Goal: Task Accomplishment & Management: Manage account settings

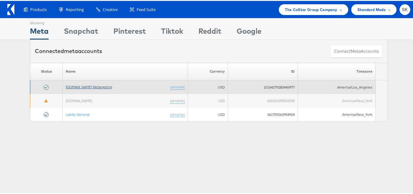
click at [102, 88] on link "[DOMAIN_NAME] Retargeting" at bounding box center [89, 85] width 46 height 5
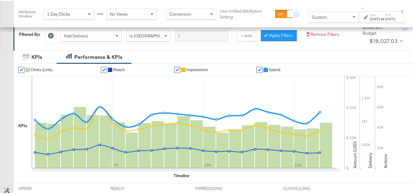
click at [312, 18] on div "Custom" at bounding box center [334, 16] width 50 height 10
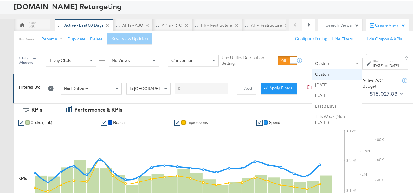
scroll to position [61, 0]
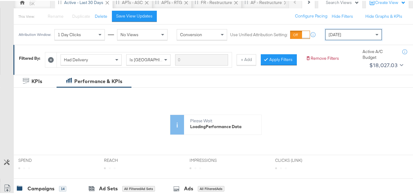
click at [359, 35] on div "Yesterday" at bounding box center [354, 33] width 56 height 10
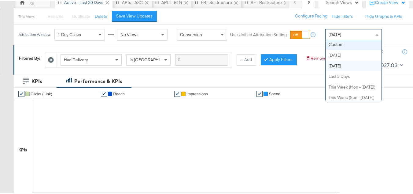
scroll to position [0, 0]
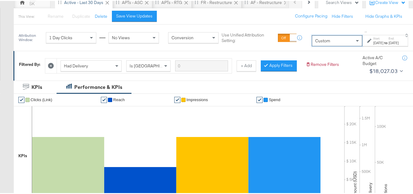
click at [373, 44] on div "Sep 12th 2025" at bounding box center [378, 41] width 10 height 5
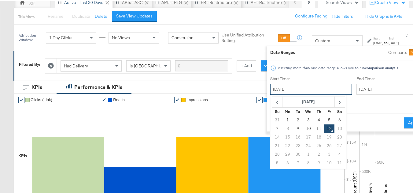
click at [286, 88] on input "September 12th 2025" at bounding box center [311, 88] width 82 height 11
click at [283, 118] on td "1" at bounding box center [288, 119] width 10 height 9
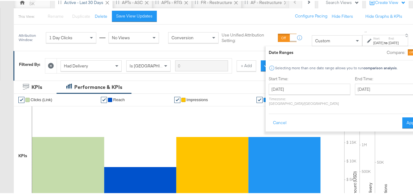
type input "September 1st 2025"
click at [355, 84] on input "September 12th 2025" at bounding box center [387, 88] width 64 height 11
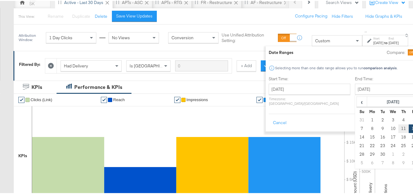
click at [399, 128] on td "11" at bounding box center [404, 127] width 10 height 9
type input "September 11th 2025"
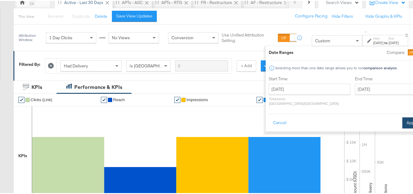
click at [403, 116] on button "Apply" at bounding box center [412, 121] width 19 height 11
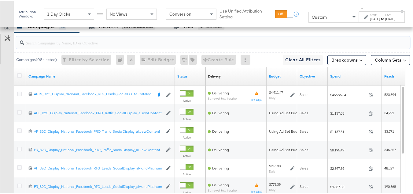
click at [65, 45] on input "search" at bounding box center [199, 39] width 351 height 12
paste input "APTS_B2C_Display_National_Facebook_RTG_Leads_SocialDisplay_Retargeting_Diamond_…"
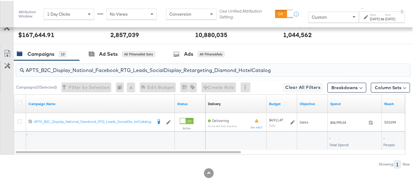
scroll to position [263, 0]
click at [97, 69] on input "APTS_B2C_Display_National_Facebook_RTG_Leads_SocialDisplay_Retargeting_Diamond_…" at bounding box center [199, 67] width 351 height 12
paste input "alwayson_Retargeting_DARE24_DiamondPlatinum"
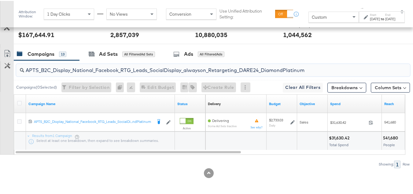
click at [90, 72] on input "APTS_B2C_Display_National_Facebook_RTG_Leads_SocialDisplay_alwayson_Retargeting…" at bounding box center [199, 67] width 351 height 12
paste input "FR_B2C_Display_National_Facebook_RTG_Leads_SocialDisplay_alwayson_Retargeting_FR"
click at [164, 66] on input "FR_B2C_Display_National_Facebook_RTG_Leads_SocialDisplay_alwayson_Retargeting_F…" at bounding box center [199, 67] width 351 height 12
paste input "AF_B2C_Display_National_Facebook_RTG_Leads_SocialDisplay_alwayson_Retargeting_AF"
click at [76, 72] on input "AF_B2C_Display_National_Facebook_RTG_Leads_SocialDisplay_alwayson_Retargeting_A…" at bounding box center [199, 67] width 351 height 12
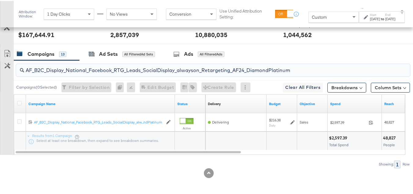
paste input "HL_B2C_Display_National_Facebook_RTG_Leads_SocialDisplay_alwayson_Retargeting_A…"
click at [68, 70] on input "AHL_B2C_Display_National_Facebook_RTG_Leads_SocialDisplay_alwayson_Retargeting_…" at bounding box center [199, 67] width 351 height 12
paste input "PTS_B2C_Display_National_Facebook_PRO_Traffic_SocialDisplay_alwayson_ASC_DARE24…"
click at [128, 72] on input "APTS_B2C_Display_National_Facebook_PRO_Traffic_SocialDisplay_alwayson_ASC_DARE2…" at bounding box center [199, 67] width 351 height 12
paste input "Leads_SocialDisplay_alwayson_ASC_DARE24_Purchase"
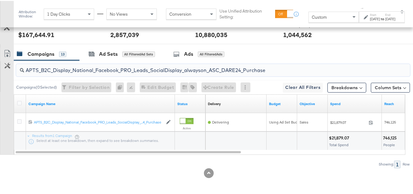
click at [124, 69] on input "APTS_B2C_Display_National_Facebook_PRO_Leads_SocialDisplay_alwayson_ASC_DARE24_…" at bounding box center [199, 67] width 351 height 12
paste input "F_B2C_Display_National_Facebook_PRO_Traffic_SocialDisplay_alwayson_ASC_AF24_Vie…"
click at [103, 66] on input "AF_B2C_Display_National_Facebook_PRO_Traffic_SocialDisplay_alwayson_ASC_AF24_Vi…" at bounding box center [199, 67] width 351 height 12
paste input "FR_B2C_Display_National_Facebook_PRO_Traffic_SocialDisplay_alwayson_ASC_FR"
click at [84, 69] on input "FR_B2C_Display_National_Facebook_PRO_Traffic_SocialDisplay_alwayson_ASC_FR24_Vi…" at bounding box center [199, 67] width 351 height 12
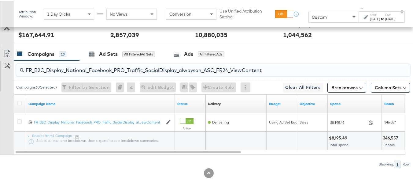
paste input "AHL_B2C_Display_National_Facebook_PRO_Traffic_SocialDisplay_alwayson_ASC_AHL"
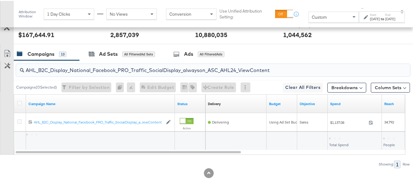
type input "AHL_B2C_Display_National_Facebook_PRO_Traffic_SocialDisplay_alwayson_ASC_AHL24_…"
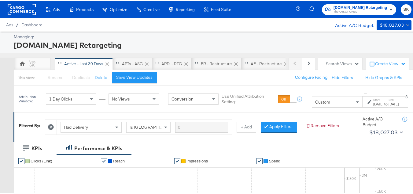
click at [344, 13] on span "The CoStar Group" at bounding box center [361, 11] width 54 height 5
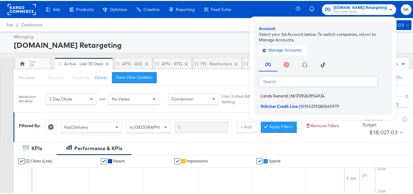
click at [275, 95] on span "Lands General" at bounding box center [275, 94] width 28 height 5
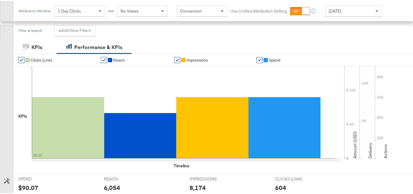
scroll to position [92, 0]
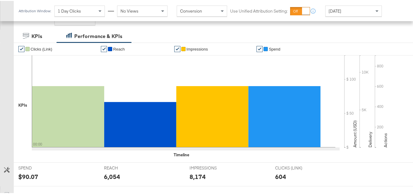
click at [345, 12] on div "Today" at bounding box center [354, 10] width 56 height 10
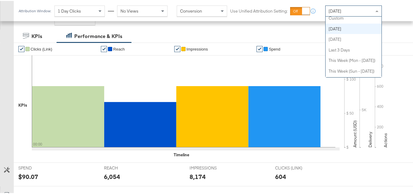
scroll to position [0, 0]
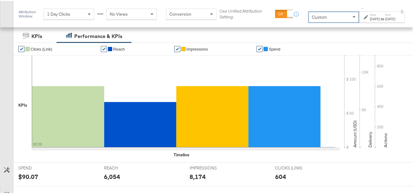
click at [380, 20] on div "to" at bounding box center [382, 18] width 5 height 5
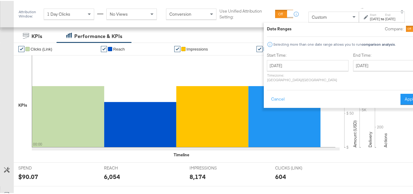
click at [284, 71] on div "September 12th 2025 ‹ September 2025 › Su Mo Tu We Th Fr Sa 31 1 2 3 4 5 6 7 8 …" at bounding box center [308, 70] width 82 height 22
click at [288, 67] on input "September 12th 2025" at bounding box center [308, 64] width 82 height 11
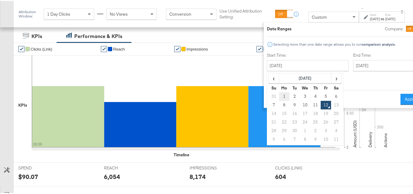
click at [279, 98] on td "1" at bounding box center [284, 95] width 10 height 9
type input "September 1st 2025"
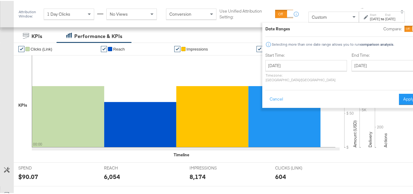
click at [352, 58] on div "End Time: September 12th 2025 ‹ September 2025 › Su Mo Tu We Th Fr Sa 31 1 2 3 …" at bounding box center [385, 67] width 67 height 32
click at [352, 62] on input "September 12th 2025" at bounding box center [384, 64] width 64 height 11
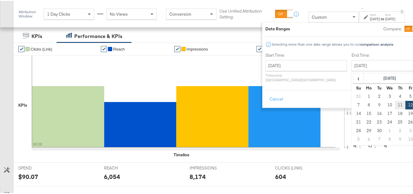
click at [395, 105] on td "11" at bounding box center [400, 104] width 10 height 9
type input "September 11th 2025"
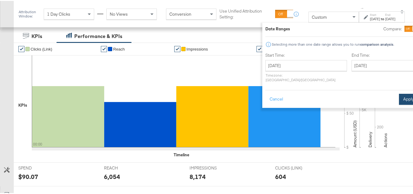
click at [399, 97] on button "Apply" at bounding box center [408, 98] width 19 height 11
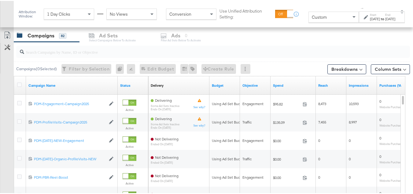
scroll to position [327, 0]
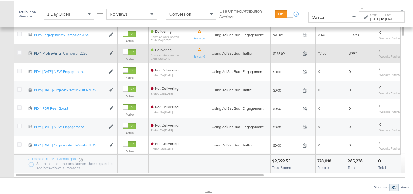
click at [50, 53] on div "PDM-ProfileVisits-Campaign2025 PDM-ProfileVisits-Campaign2025" at bounding box center [70, 52] width 72 height 5
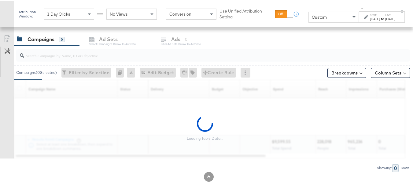
scroll to position [258, 0]
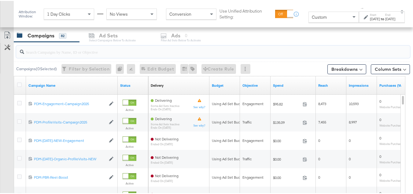
click at [103, 53] on input "search" at bounding box center [199, 49] width 351 height 12
paste input "B2C_LAND_KC_RT_Sig_24"
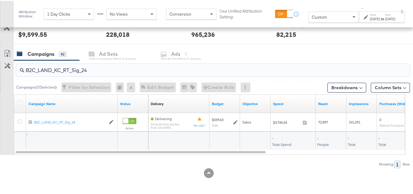
scroll to position [240, 0]
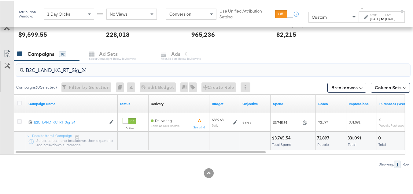
click at [83, 66] on input "B2C_LAND_KC_RT_Sig_24" at bounding box center [199, 67] width 351 height 12
paste input "B_Ecommerce_KC_Retargeting_LW&LOA_Traffic"
click at [102, 68] on input "B2B_Ecommerce_KC_Retargeting_LW&LOA_Traffic" at bounding box center [199, 67] width 351 height 12
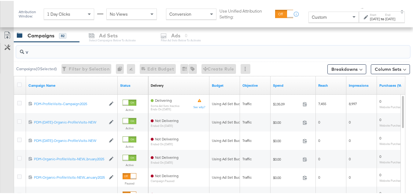
click at [72, 52] on input "v" at bounding box center [199, 49] width 351 height 12
paste input "B2B_KC_Retargeting_Prospects & Clients_Conversions"
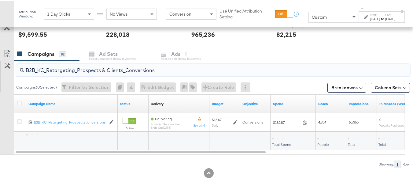
scroll to position [240, 0]
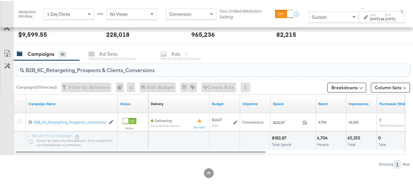
click at [72, 66] on input "B2B_KC_Retargeting_Prospects & Clients_Conversions" at bounding box center [199, 67] width 351 height 12
paste input "C_LAND_KC_Pros_Sig"
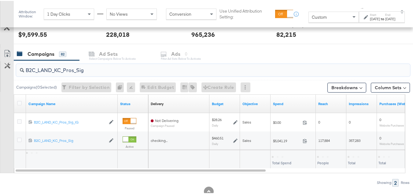
scroll to position [258, 0]
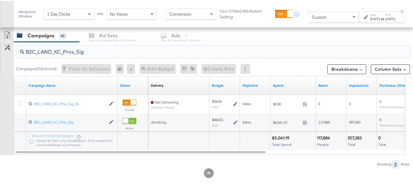
type input "B2C_LAND_KC_Pros_Sig"
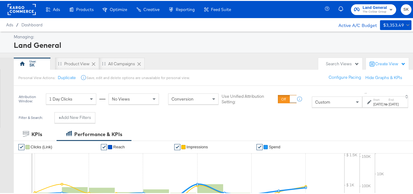
click at [27, 11] on rect at bounding box center [22, 8] width 28 height 11
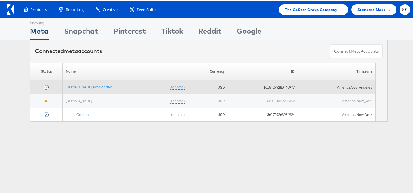
click at [85, 91] on td "Apartments.com Retargeting (rename)" at bounding box center [125, 86] width 125 height 14
click at [85, 87] on link "[DOMAIN_NAME] Retargeting" at bounding box center [89, 85] width 46 height 5
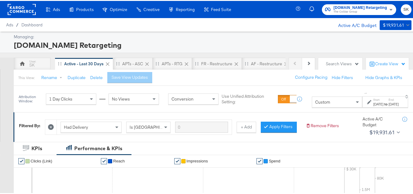
click at [321, 104] on div "Custom" at bounding box center [337, 101] width 50 height 10
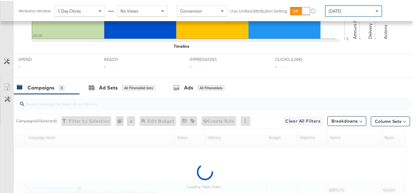
scroll to position [266, 0]
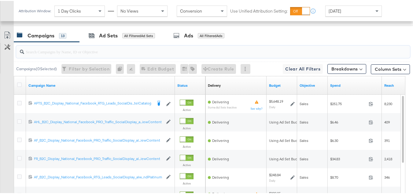
click at [40, 54] on input "search" at bounding box center [199, 48] width 351 height 12
paste input "APTS_B2C_Display_National_Facebook_RTG_Leads_SocialDisplay_Retargeting_Diamond_…"
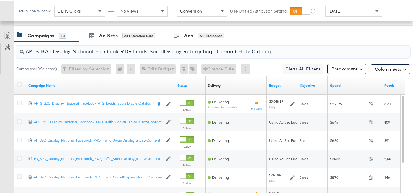
scroll to position [257, 0]
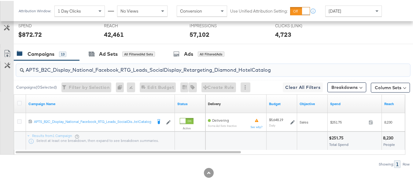
click at [62, 66] on input "APTS_B2C_Display_National_Facebook_RTG_Leads_SocialDisplay_Retargeting_Diamond_…" at bounding box center [199, 67] width 351 height 12
paste input "alwayson_Retargeting_DARE24_DiamondPlatinum"
click at [78, 67] on input "APTS_B2C_Display_National_Facebook_RTG_Leads_SocialDisplay_alwayson_Retargeting…" at bounding box center [199, 67] width 351 height 12
paste input "FR_B2C_Display_National_Facebook_RTG_Leads_SocialDisplay_alwayson_Retargeting_FR"
click at [76, 70] on input "FR_B2C_Display_National_Facebook_RTG_Leads_SocialDisplay_alwayson_Retargeting_F…" at bounding box center [199, 67] width 351 height 12
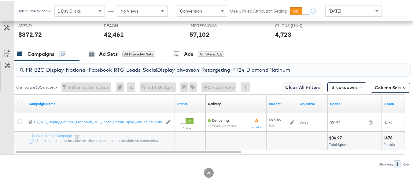
paste input "AF_B2C_Display_National_Facebook_RTG_Leads_SocialDisplay_alwayson_Retargeting_AF"
click at [101, 65] on input "AF_B2C_Display_National_Facebook_RTG_Leads_SocialDisplay_alwayson_Retargeting_A…" at bounding box center [199, 67] width 351 height 12
paste input "HL_B2C_Display_National_Facebook_RTG_Leads_SocialDisplay_alwayson_Retargeting_A…"
click at [90, 70] on input "AHL_B2C_Display_National_Facebook_RTG_Leads_SocialDisplay_alwayson_Retargeting_…" at bounding box center [199, 67] width 351 height 12
paste input "PTS_B2C_Display_National_Facebook_PRO_Traffic_SocialDisplay_alwayson_ASC_DARE24…"
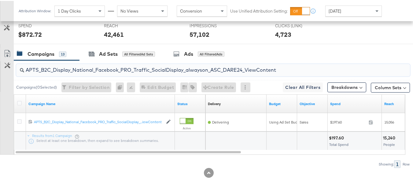
type input "APTS_B2C_Display_National_Facebook_PRO_Traffic_SocialDisplay_alwayson_ASC_DARE2…"
click at [20, 98] on div at bounding box center [20, 102] width 11 height 11
click at [17, 105] on div at bounding box center [20, 102] width 11 height 11
click at [19, 100] on icon at bounding box center [19, 102] width 5 height 5
click at [0, 0] on input "checkbox" at bounding box center [0, 0] width 0 height 0
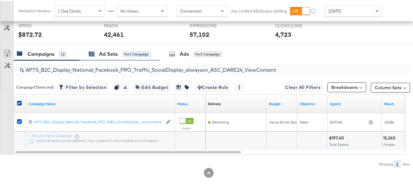
click at [92, 56] on icon at bounding box center [92, 53] width 6 height 6
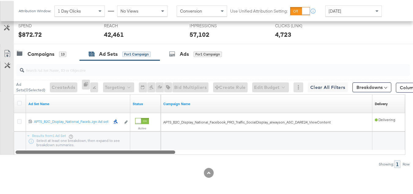
drag, startPoint x: 155, startPoint y: 150, endPoint x: 49, endPoint y: 112, distance: 112.2
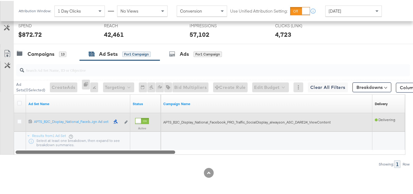
click at [50, 154] on div "Ad Sets ( 0 Selected) Create Ads At least one ad set must be selected 0 Rename …" at bounding box center [205, 112] width 410 height 107
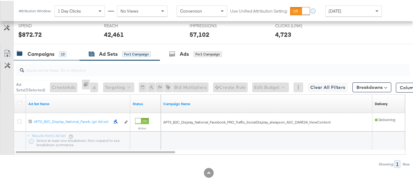
click at [52, 55] on div "Campaigns" at bounding box center [41, 53] width 27 height 7
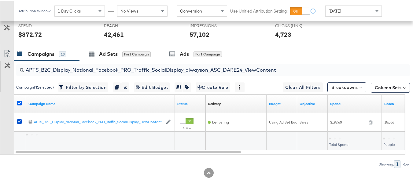
click at [19, 102] on icon at bounding box center [19, 102] width 5 height 5
click at [0, 0] on input "checkbox" at bounding box center [0, 0] width 0 height 0
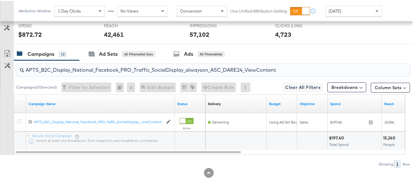
click at [77, 69] on input "APTS_B2C_Display_National_Facebook_PRO_Traffic_SocialDisplay_alwayson_ASC_DARE2…" at bounding box center [199, 67] width 351 height 12
paste input "Leads_SocialDisplay_alwayson_ASC_DARE24_Purchase"
type input "APTS_B2C_Display_National_Facebook_PRO_Leads_SocialDisplay_alwayson_ASC_DARE24_…"
click at [21, 102] on icon at bounding box center [19, 102] width 5 height 5
click at [0, 0] on input "checkbox" at bounding box center [0, 0] width 0 height 0
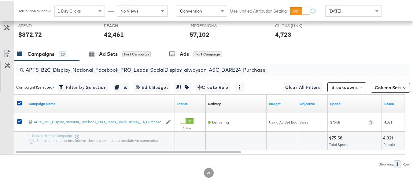
click at [114, 43] on div "REACH REACH 42,461" at bounding box center [142, 31] width 86 height 23
click at [109, 56] on div "Ad Sets" at bounding box center [108, 53] width 19 height 7
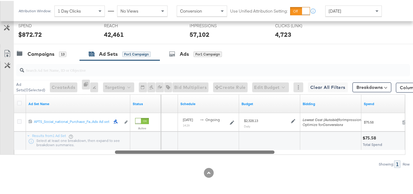
drag, startPoint x: 167, startPoint y: 151, endPoint x: 14, endPoint y: 158, distance: 152.8
click at [15, 159] on div "Ad Sets ( 0 Selected) Create Ads At least one ad set must be selected 0 Rename …" at bounding box center [205, 112] width 410 height 107
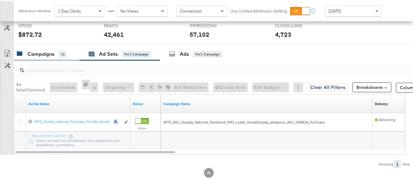
click at [40, 54] on div "Campaigns" at bounding box center [41, 53] width 27 height 7
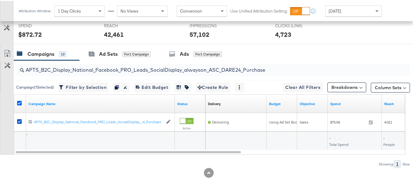
click at [20, 100] on icon at bounding box center [19, 102] width 5 height 5
click at [0, 0] on input "checkbox" at bounding box center [0, 0] width 0 height 0
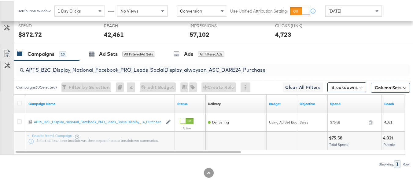
click at [88, 73] on div "APTS_B2C_Display_National_Facebook_PRO_Leads_SocialDisplay_alwayson_ASC_DARE24_…" at bounding box center [213, 69] width 394 height 12
paste input "F_B2C_Display_National_Facebook_PRO_Traffic_SocialDisplay_alwayson_ASC_AF24_Vie…"
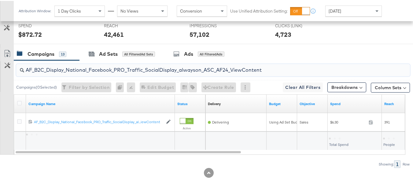
type input "AF_B2C_Display_National_Facebook_PRO_Traffic_SocialDisplay_alwayson_ASC_AF24_Vi…"
click at [15, 104] on div at bounding box center [20, 102] width 11 height 11
click at [22, 101] on div at bounding box center [20, 103] width 6 height 6
click at [17, 101] on icon at bounding box center [19, 102] width 5 height 5
click at [0, 0] on input "checkbox" at bounding box center [0, 0] width 0 height 0
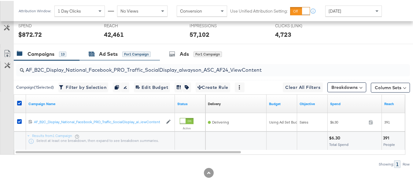
click at [111, 55] on div "Ad Sets" at bounding box center [108, 53] width 19 height 7
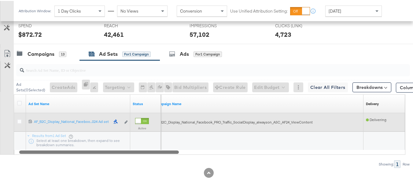
drag, startPoint x: 174, startPoint y: 150, endPoint x: 83, endPoint y: 130, distance: 92.8
click at [89, 143] on div "Ad Set Name Status Campaign Name Delivery Sorting Unavailable 12021342934665061…" at bounding box center [210, 123] width 392 height 60
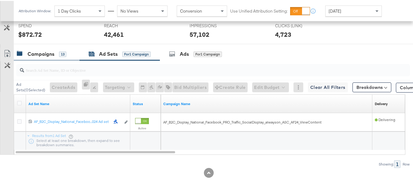
click at [47, 50] on div "Campaigns" at bounding box center [41, 53] width 27 height 7
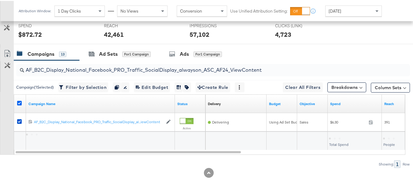
click at [21, 102] on icon at bounding box center [19, 102] width 5 height 5
click at [0, 0] on input "checkbox" at bounding box center [0, 0] width 0 height 0
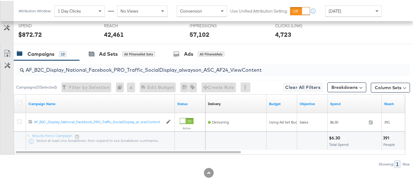
click at [110, 67] on input "AF_B2C_Display_National_Facebook_PRO_Traffic_SocialDisplay_alwayson_ASC_AF24_Vi…" at bounding box center [199, 67] width 351 height 12
paste input "FR_B2C_Display_National_Facebook_PRO_Traffic_SocialDisplay_alwayson_ASC_FR"
type input "FR_B2C_Display_National_Facebook_PRO_Traffic_SocialDisplay_alwayson_ASC_FR24_Vi…"
click at [18, 101] on icon at bounding box center [19, 102] width 5 height 5
click at [0, 0] on input "checkbox" at bounding box center [0, 0] width 0 height 0
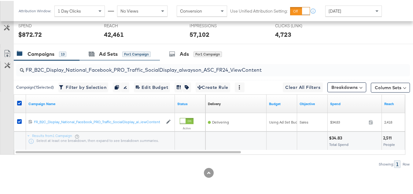
click at [111, 47] on div "Ad Sets for 1 Campaign" at bounding box center [120, 52] width 80 height 13
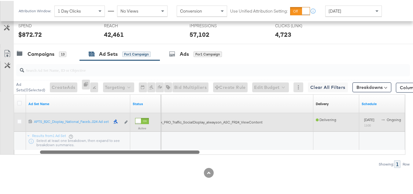
drag, startPoint x: 166, startPoint y: 153, endPoint x: 46, endPoint y: 116, distance: 125.4
click at [52, 121] on div "Ad Set Name Status Campaign Name Delivery Sorting Unavailable Schedule 12021336…" at bounding box center [210, 123] width 392 height 60
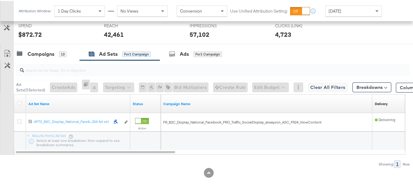
click at [45, 45] on div at bounding box center [209, 45] width 418 height 5
click at [44, 51] on div "Campaigns" at bounding box center [41, 53] width 27 height 7
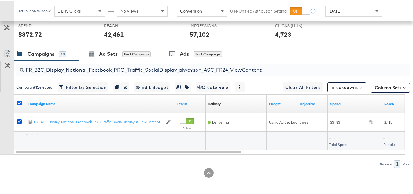
click at [21, 101] on div at bounding box center [20, 103] width 6 height 6
click at [20, 100] on icon at bounding box center [19, 102] width 5 height 5
click at [0, 0] on input "checkbox" at bounding box center [0, 0] width 0 height 0
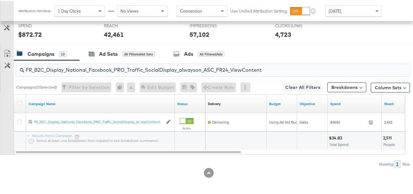
click at [85, 65] on input "FR_B2C_Display_National_Facebook_PRO_Traffic_SocialDisplay_alwayson_ASC_FR24_Vi…" at bounding box center [199, 67] width 351 height 12
paste input "AHL_B2C_Display_National_Facebook_PRO_Traffic_SocialDisplay_alwayson_ASC_AHL"
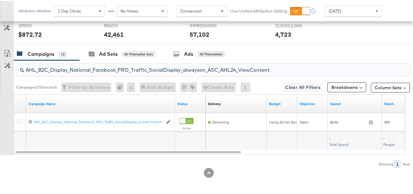
type input "AHL_B2C_Display_National_Facebook_PRO_Traffic_SocialDisplay_alwayson_ASC_AHL24_…"
click at [23, 104] on div at bounding box center [20, 103] width 6 height 6
click at [20, 102] on icon at bounding box center [19, 102] width 5 height 5
click at [0, 0] on input "checkbox" at bounding box center [0, 0] width 0 height 0
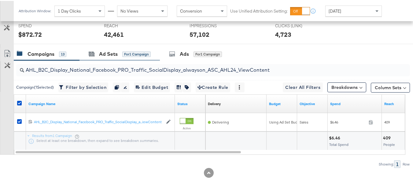
click at [113, 46] on div "Ad Sets for 1 Campaign" at bounding box center [120, 52] width 80 height 13
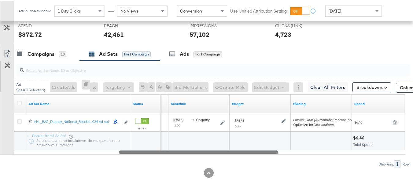
drag, startPoint x: 163, startPoint y: 154, endPoint x: 57, endPoint y: 153, distance: 106.1
click at [119, 153] on div at bounding box center [199, 150] width 160 height 5
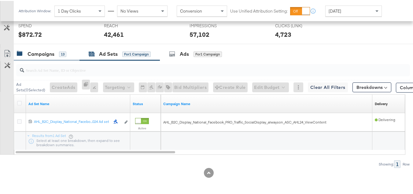
click at [45, 55] on div "Campaigns" at bounding box center [41, 53] width 27 height 7
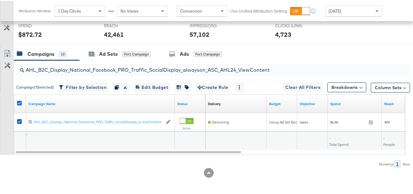
click at [18, 100] on icon at bounding box center [19, 102] width 5 height 5
click at [0, 0] on input "checkbox" at bounding box center [0, 0] width 0 height 0
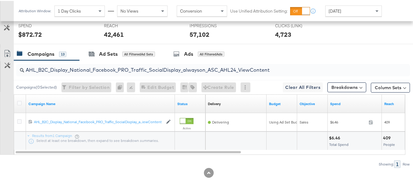
scroll to position [0, 0]
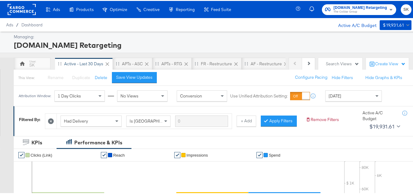
click at [336, 10] on span "The CoStar Group" at bounding box center [361, 11] width 54 height 5
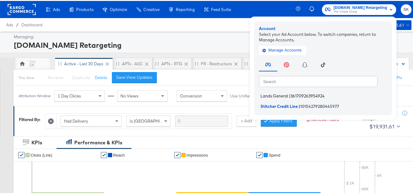
click at [275, 95] on span "Lands General" at bounding box center [275, 94] width 28 height 5
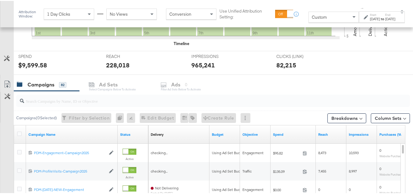
scroll to position [214, 0]
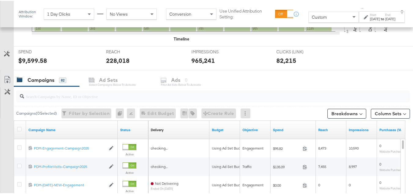
click at [86, 101] on div at bounding box center [213, 95] width 394 height 12
paste input "B2C_LAND_KC_RT_Sig_24"
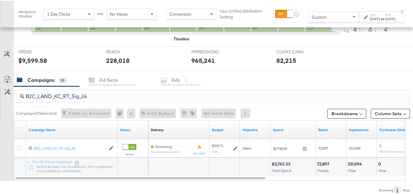
click at [71, 89] on input "B2C_LAND_KC_RT_Sig_24" at bounding box center [199, 93] width 351 height 12
paste input "B_Ecommerce_KC_Retargeting_LW&LOA_Traffic"
click at [78, 92] on input "B2B_Ecommerce_KC_Retargeting_LW&LOA_Traffic" at bounding box center [199, 93] width 351 height 12
paste input "KC_Retargeting_Prospects & Clients_Conversions"
click at [106, 98] on input "B2B_KC_Retargeting_Prospects & Clients_Conversions" at bounding box center [199, 93] width 351 height 12
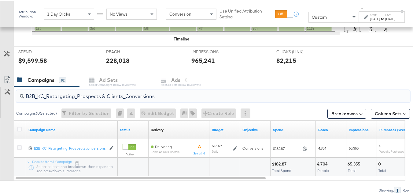
paste input "C_LAND_KC_Pros_Sig"
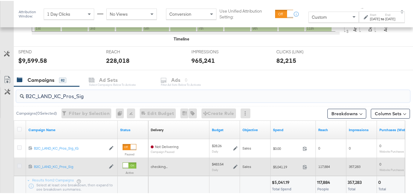
type input "B2C_LAND_KC_Pros_Sig"
click at [21, 163] on icon at bounding box center [19, 164] width 5 height 5
click at [0, 0] on input "checkbox" at bounding box center [0, 0] width 0 height 0
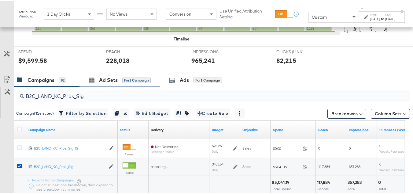
click at [126, 83] on div "Ad Sets for 1 Campaign" at bounding box center [120, 78] width 80 height 13
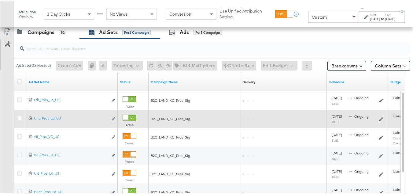
scroll to position [275, 0]
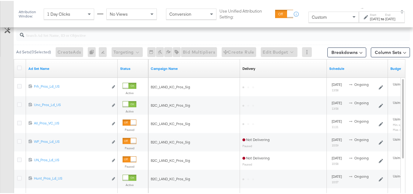
click at [127, 64] on div "Status" at bounding box center [133, 68] width 31 height 10
click at [127, 66] on link "Status" at bounding box center [133, 67] width 26 height 5
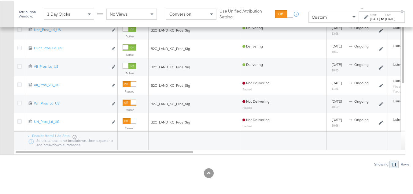
scroll to position [197, 0]
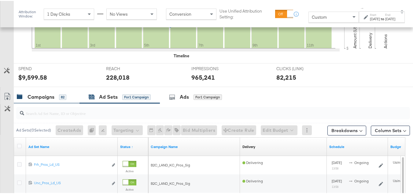
click at [32, 91] on div "Campaigns 82" at bounding box center [47, 95] width 66 height 13
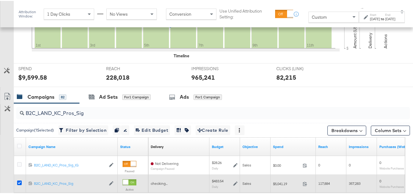
click at [21, 181] on icon at bounding box center [19, 181] width 5 height 5
click at [0, 0] on input "checkbox" at bounding box center [0, 0] width 0 height 0
